Goal: Use online tool/utility: Use online tool/utility

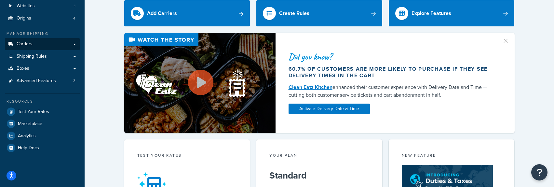
scroll to position [65, 0]
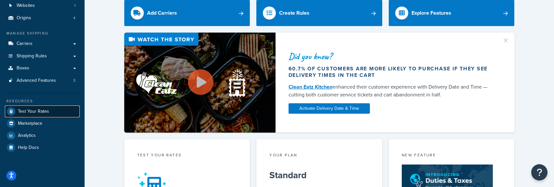
click at [44, 110] on span "Test Your Rates" at bounding box center [33, 112] width 31 height 6
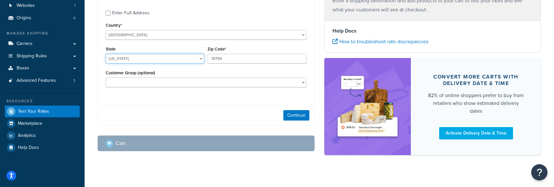
click at [128, 58] on select "[US_STATE] [US_STATE] [US_STATE] [US_STATE] [US_STATE] Armed Forces Americas Ar…" at bounding box center [155, 59] width 99 height 10
select select "WI"
click at [106, 54] on select "[US_STATE] [US_STATE] [US_STATE] [US_STATE] [US_STATE] Armed Forces Americas Ar…" at bounding box center [155, 59] width 99 height 10
drag, startPoint x: 232, startPoint y: 57, endPoint x: 213, endPoint y: 57, distance: 19.2
click at [213, 57] on input "78759" at bounding box center [256, 59] width 99 height 10
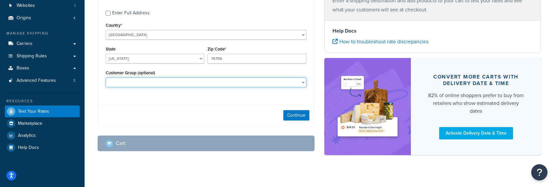
drag, startPoint x: 229, startPoint y: 82, endPoint x: 230, endPoint y: 73, distance: 8.5
click at [229, 82] on select "Logged In Not Logged in Retail Wholesale" at bounding box center [206, 82] width 201 height 10
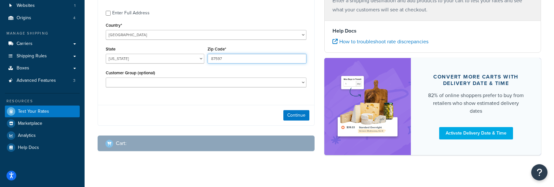
drag, startPoint x: 241, startPoint y: 59, endPoint x: 190, endPoint y: 57, distance: 51.1
click at [190, 57] on div "State [US_STATE] [US_STATE] [US_STATE] [US_STATE] [US_STATE] Armed Forces Ameri…" at bounding box center [206, 57] width 204 height 24
type input "54643"
click at [175, 101] on div "Enter Full Address Country* [GEOGRAPHIC_DATA] [GEOGRAPHIC_DATA] [GEOGRAPHIC_DAT…" at bounding box center [206, 62] width 217 height 126
click at [293, 116] on button "Continue" at bounding box center [296, 115] width 26 height 10
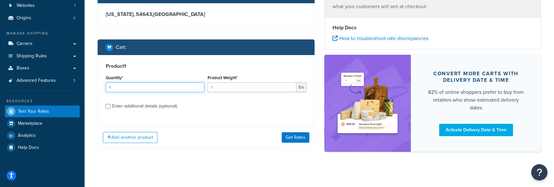
drag, startPoint x: 119, startPoint y: 85, endPoint x: 51, endPoint y: 88, distance: 68.7
click at [51, 88] on div "Dashboard Scope: Live Basic Setup Websites 1 Origins 4 Manage Shipping Carriers…" at bounding box center [277, 62] width 554 height 255
type input "8"
drag, startPoint x: 221, startPoint y: 88, endPoint x: 186, endPoint y: 80, distance: 36.4
click at [186, 80] on div "Quantity* 8 Product Weight* 1 lbs" at bounding box center [206, 85] width 204 height 24
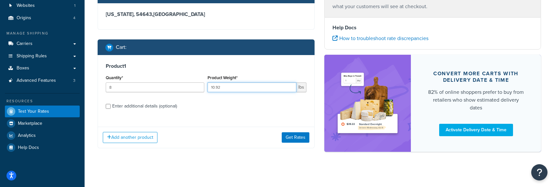
type input "10.92"
click at [137, 105] on div "Enter additional details (optional)" at bounding box center [144, 105] width 65 height 9
click at [111, 105] on input "Enter additional details (optional)" at bounding box center [108, 106] width 5 height 5
checkbox input "true"
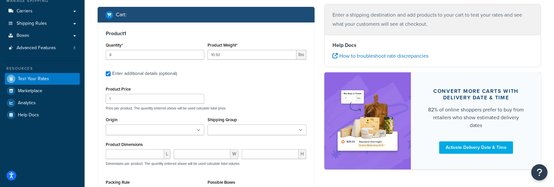
click at [124, 132] on input "Origin" at bounding box center [137, 130] width 58 height 7
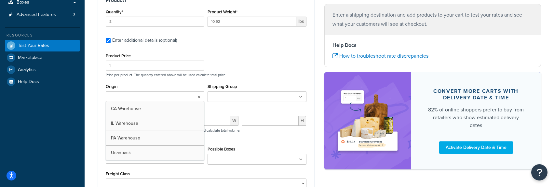
scroll to position [163, 0]
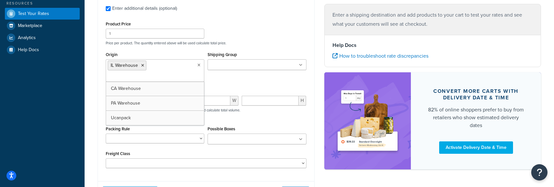
click at [230, 79] on div "Origin [GEOGRAPHIC_DATA] Warehouse [GEOGRAPHIC_DATA] Warehouse PA Warehouse Uca…" at bounding box center [206, 68] width 204 height 36
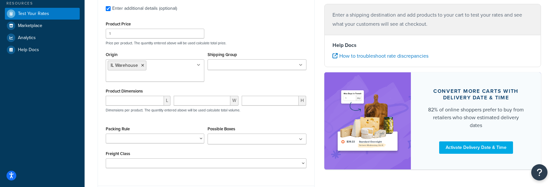
click at [232, 60] on ul at bounding box center [256, 64] width 99 height 11
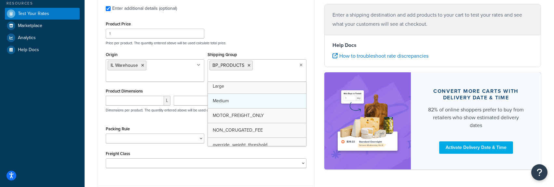
scroll to position [33, 0]
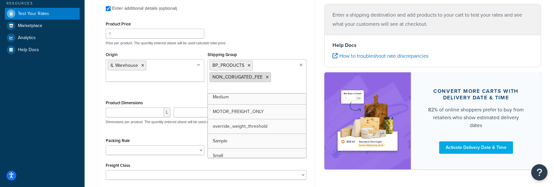
click at [269, 76] on li "NON_CORUGATED_FEE" at bounding box center [239, 77] width 61 height 10
click at [268, 76] on icon at bounding box center [267, 77] width 3 height 4
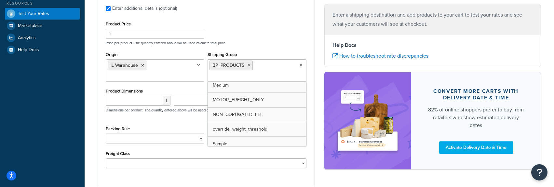
click at [173, 87] on div "Product Dimensions L W H Dimensions per product. The quantity entered above wil…" at bounding box center [206, 103] width 201 height 33
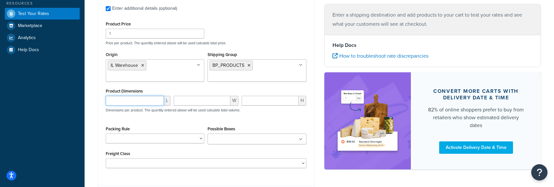
click at [140, 105] on input "number" at bounding box center [135, 101] width 58 height 10
click at [121, 103] on input "number" at bounding box center [135, 101] width 58 height 10
type input "21.25"
click at [184, 103] on input "number" at bounding box center [202, 101] width 57 height 10
type input "13.75"
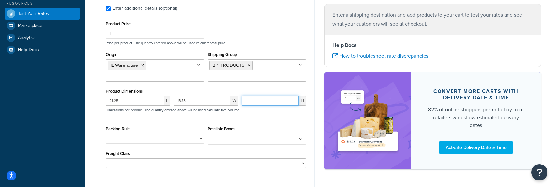
click at [255, 99] on input "number" at bounding box center [270, 101] width 57 height 10
type input "7.25"
click at [282, 122] on div "Product Price 1 Price per product. The quantity entered above will be used calc…" at bounding box center [206, 94] width 201 height 148
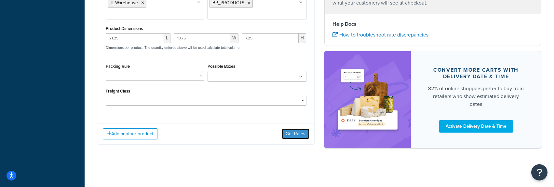
click at [288, 134] on button "Get Rates" at bounding box center [296, 133] width 28 height 10
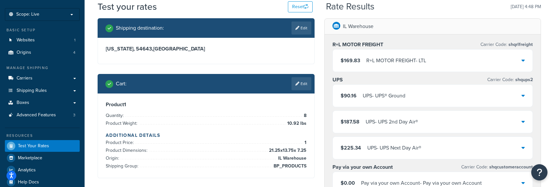
scroll to position [63, 0]
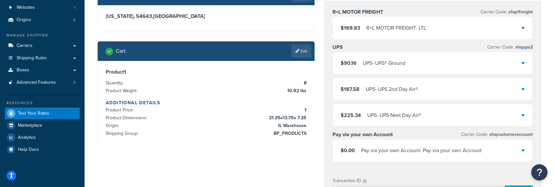
click at [401, 65] on div "UPS - UPS® Ground" at bounding box center [384, 63] width 43 height 9
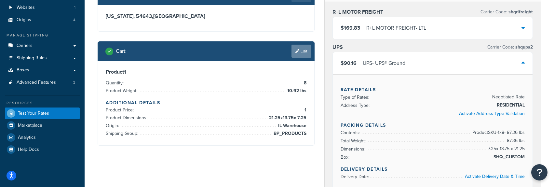
click at [303, 53] on link "Edit" at bounding box center [301, 51] width 20 height 13
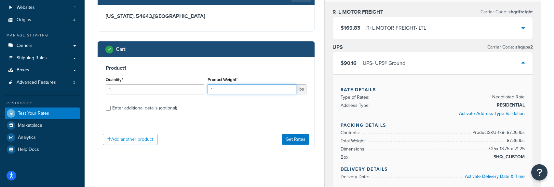
drag, startPoint x: 223, startPoint y: 87, endPoint x: 202, endPoint y: 88, distance: 21.1
click at [202, 88] on div "Quantity* 1 Product Weight* 1 lbs" at bounding box center [206, 87] width 204 height 24
type input "10.92"
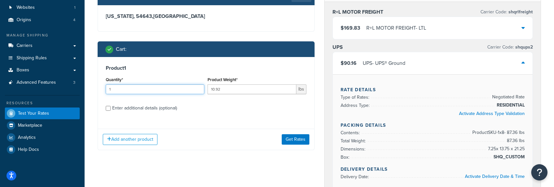
drag, startPoint x: 123, startPoint y: 90, endPoint x: 86, endPoint y: 92, distance: 36.8
type input "8"
click at [233, 106] on label "Enter additional details (optional)" at bounding box center [209, 107] width 194 height 10
click at [111, 106] on input "Enter additional details (optional)" at bounding box center [108, 108] width 5 height 5
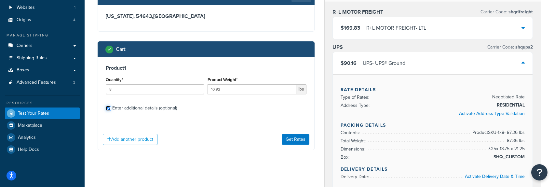
checkbox input "true"
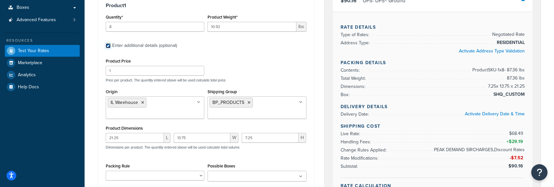
scroll to position [128, 0]
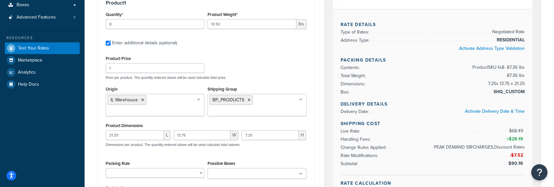
click at [284, 103] on ul "BP_PRODUCTS" at bounding box center [256, 105] width 99 height 22
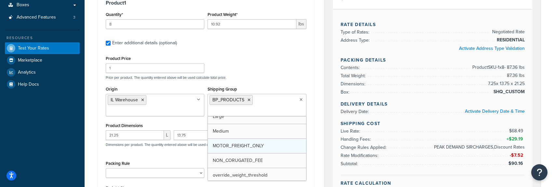
scroll to position [33, 0]
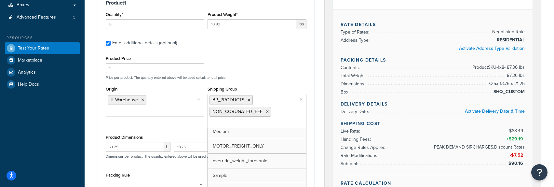
click at [268, 56] on div "Product Price 1 Price per product. The quantity entered above will be used calc…" at bounding box center [206, 67] width 204 height 26
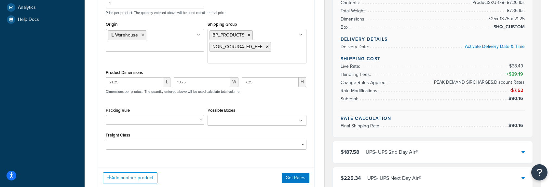
scroll to position [193, 0]
click at [296, 179] on button "Get Rates" at bounding box center [296, 177] width 28 height 10
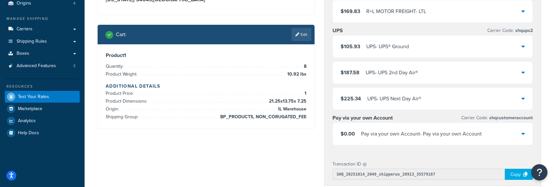
scroll to position [0, 0]
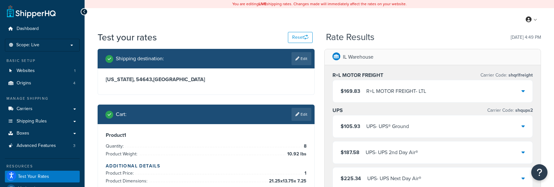
click at [390, 131] on div "$105.93 UPS - UPS® Ground" at bounding box center [433, 126] width 200 height 22
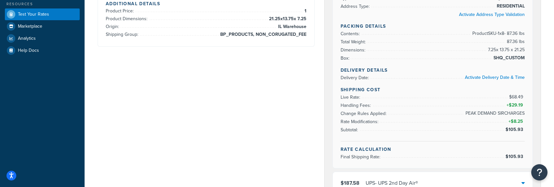
scroll to position [163, 0]
